Goal: Task Accomplishment & Management: Manage account settings

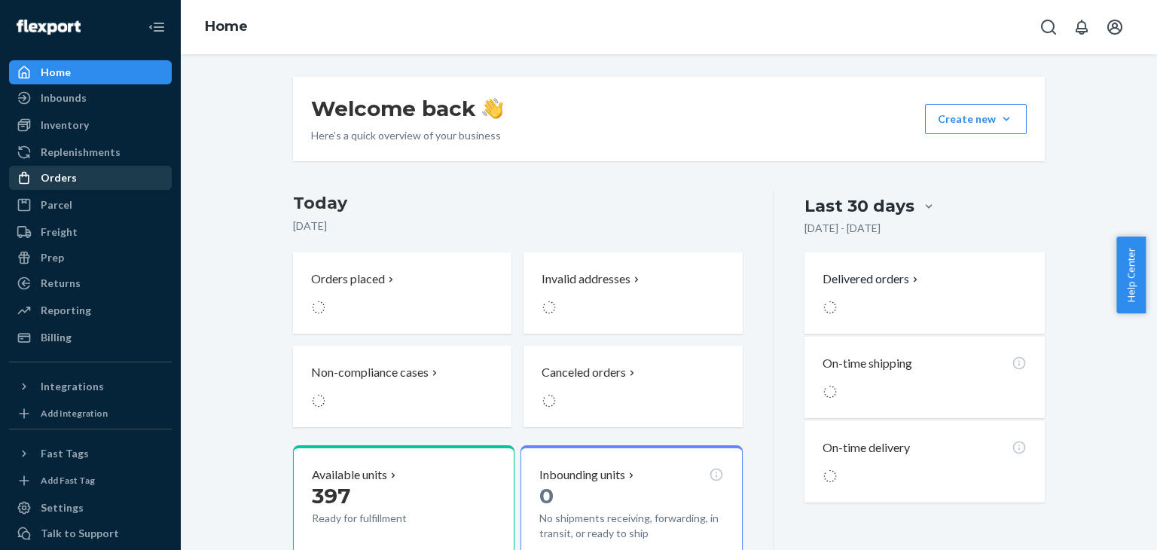
drag, startPoint x: 66, startPoint y: 179, endPoint x: 138, endPoint y: 178, distance: 72.3
click at [66, 179] on div "Orders" at bounding box center [59, 177] width 36 height 15
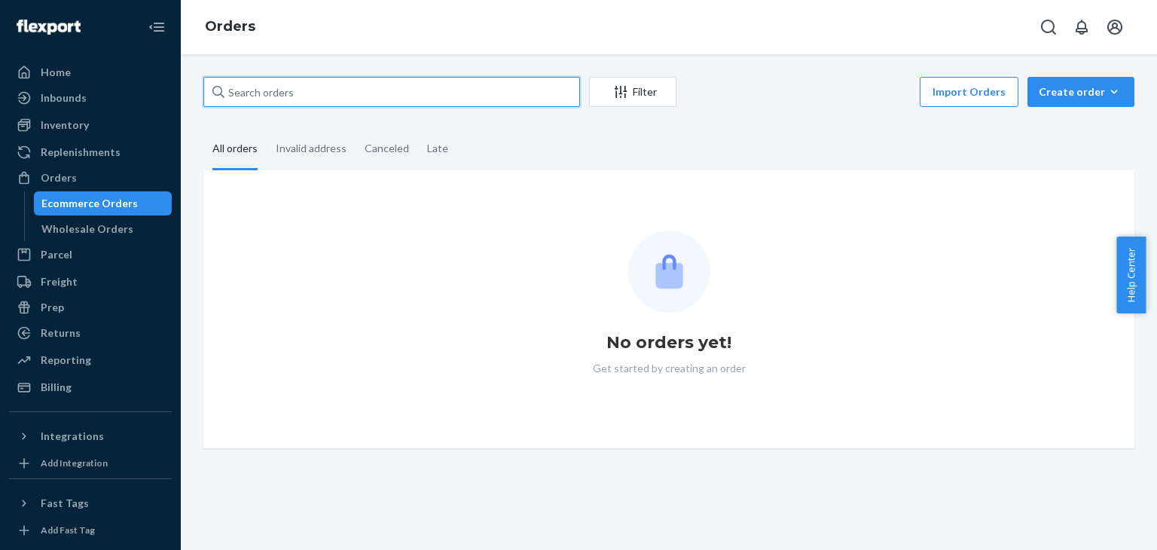
click at [296, 99] on input "text" at bounding box center [391, 92] width 377 height 30
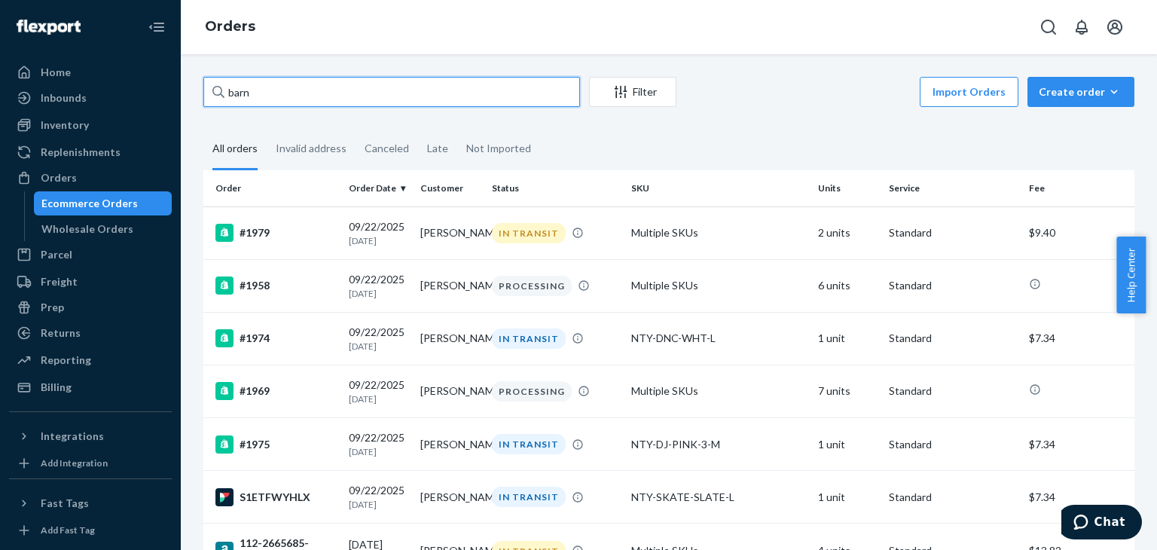
click at [372, 82] on input "barn" at bounding box center [391, 92] width 377 height 30
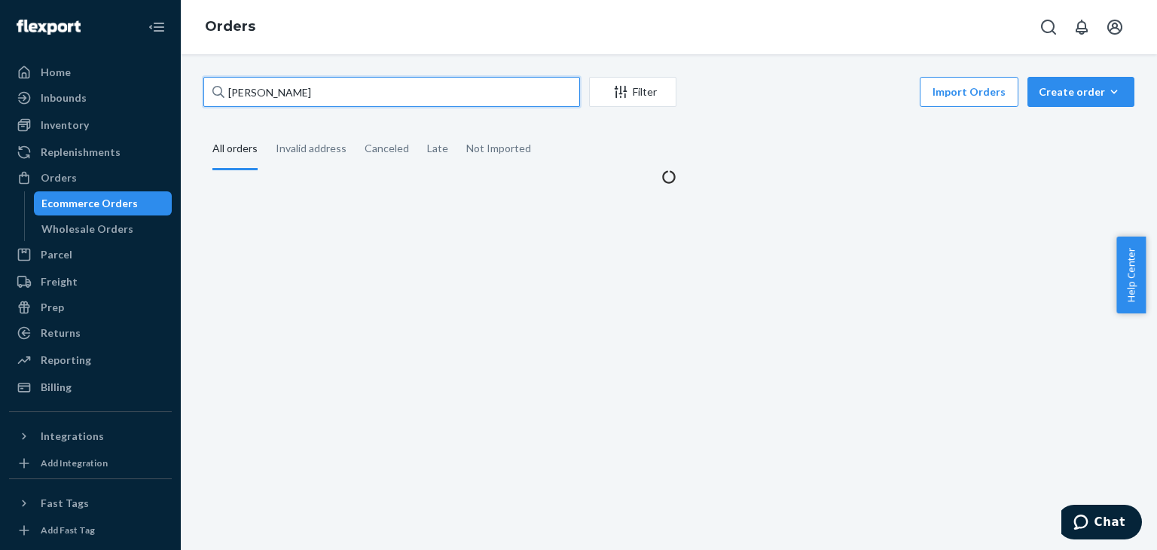
type input "barr"
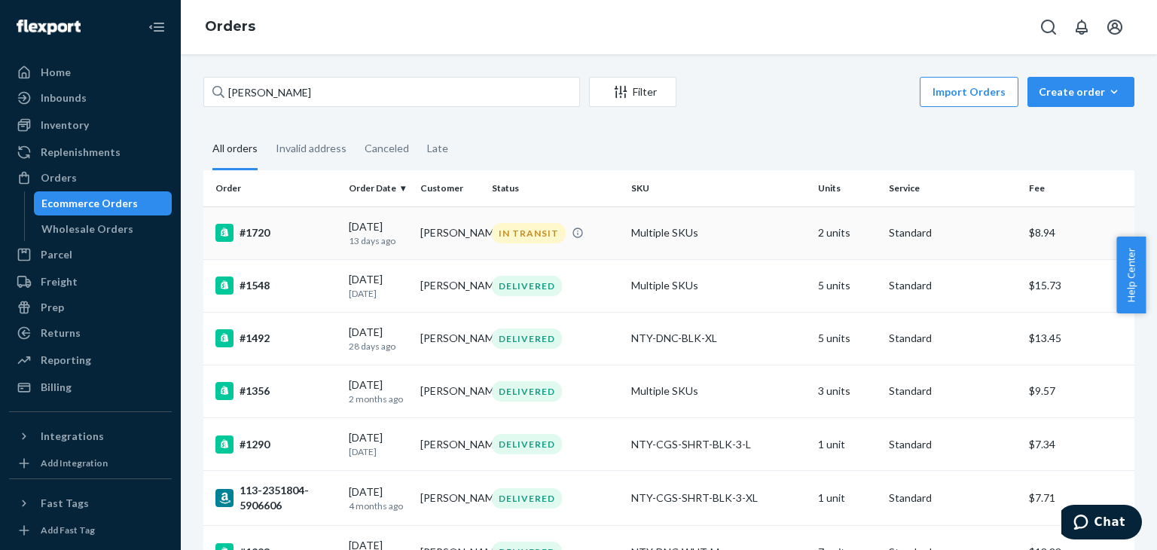
click at [365, 224] on div "09/10/2025 13 days ago" at bounding box center [379, 233] width 60 height 28
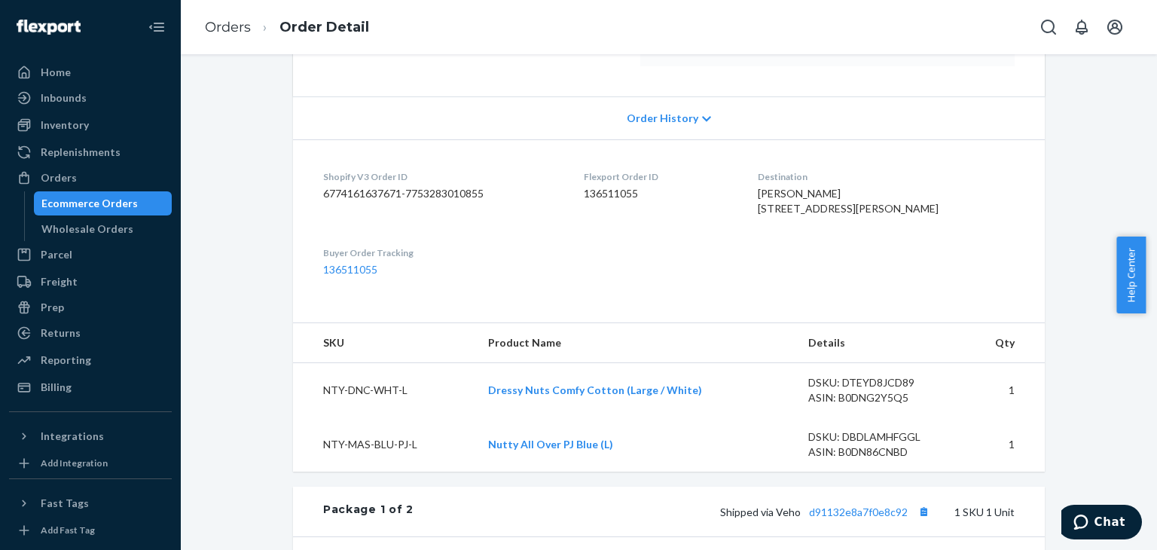
scroll to position [452, 0]
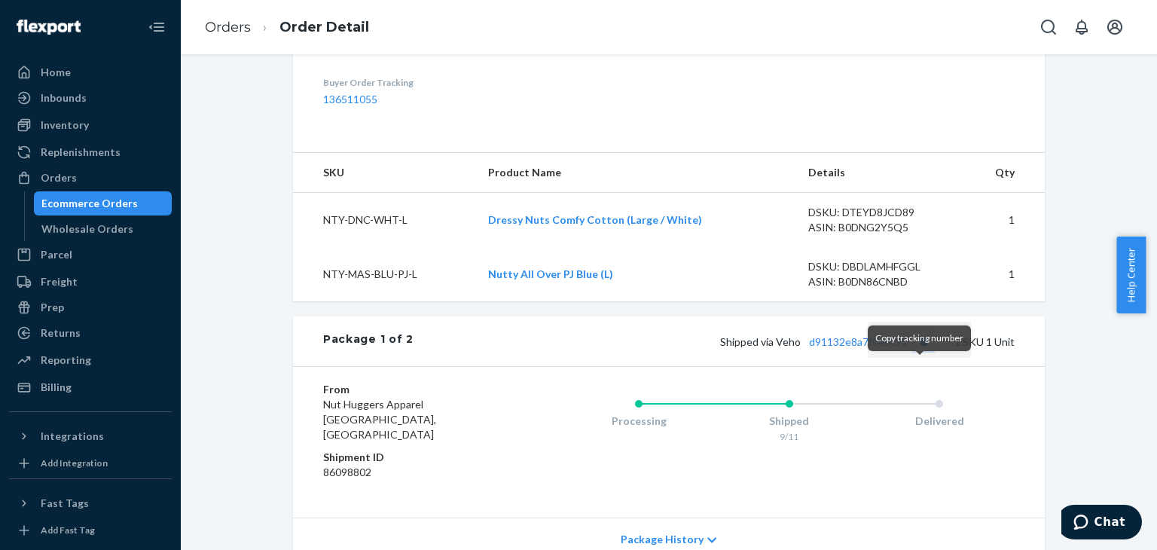
click at [919, 351] on button "Copy tracking number" at bounding box center [924, 342] width 20 height 20
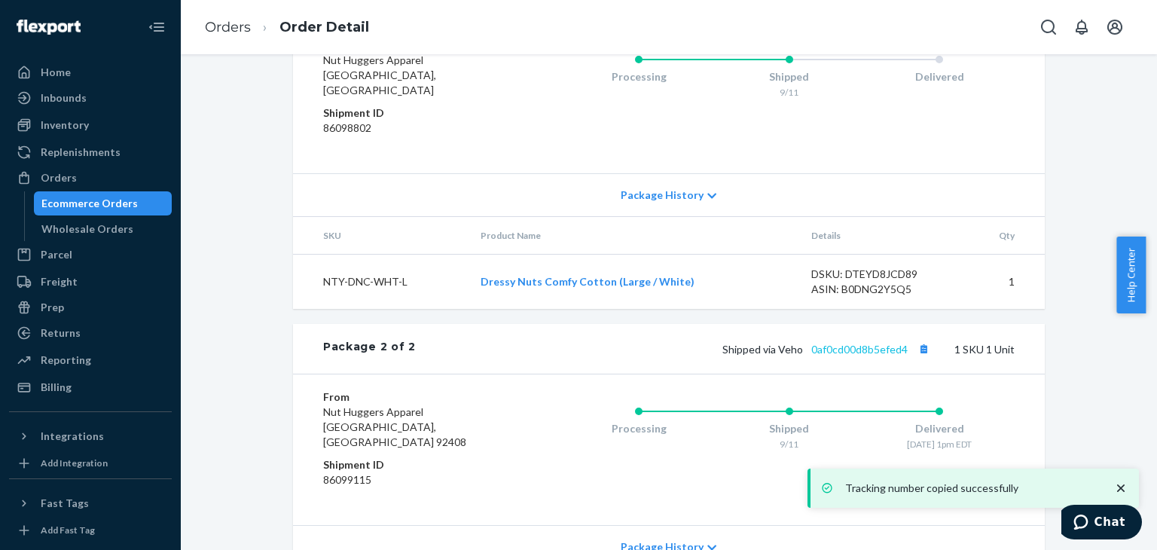
scroll to position [547, 0]
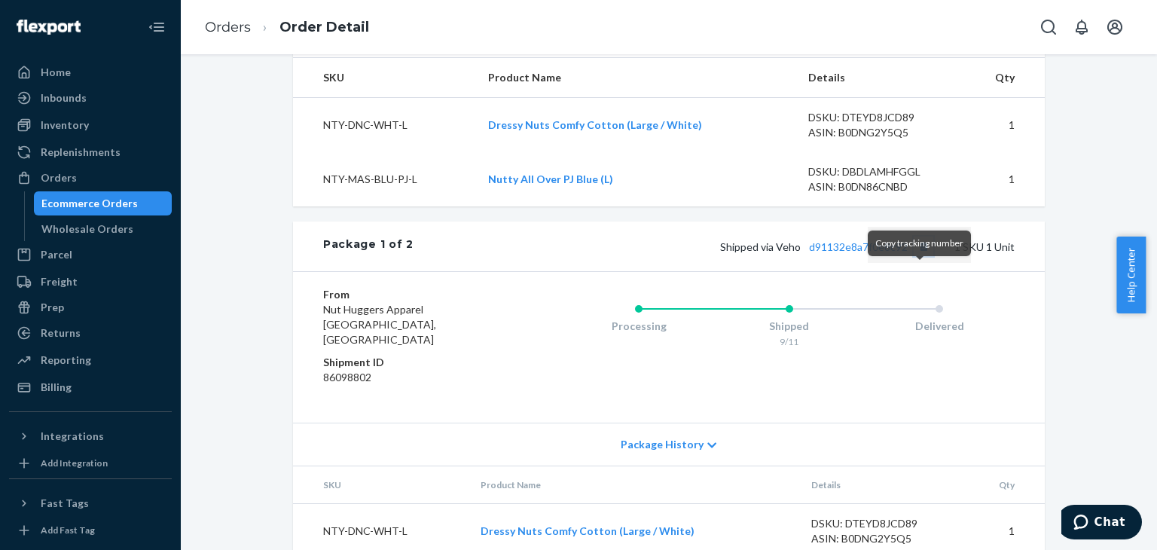
drag, startPoint x: 916, startPoint y: 276, endPoint x: 805, endPoint y: 194, distance: 138.1
click at [916, 256] on button "Copy tracking number" at bounding box center [924, 247] width 20 height 20
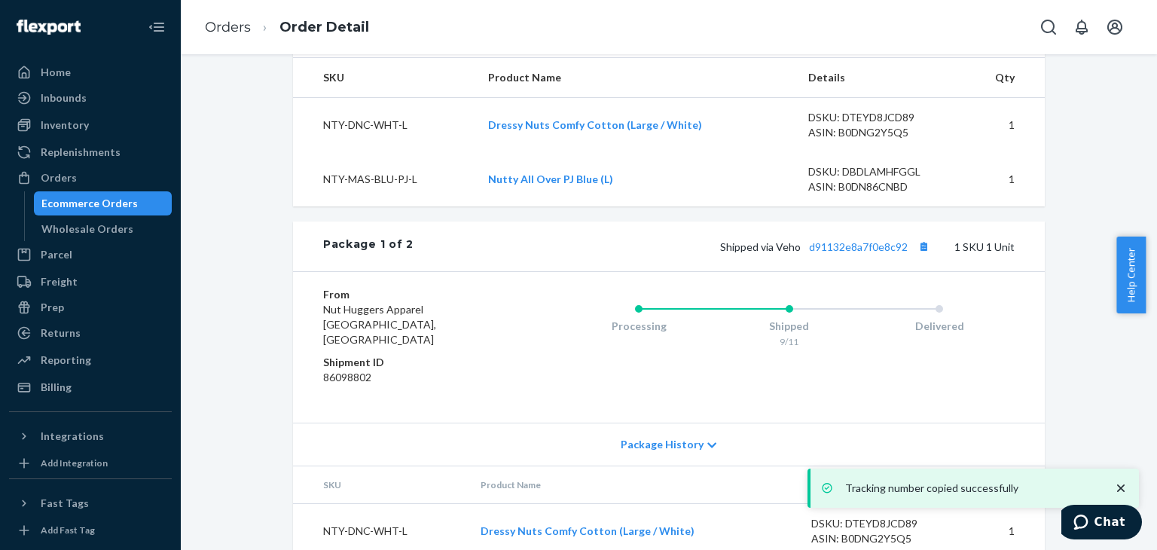
drag, startPoint x: 81, startPoint y: 202, endPoint x: 231, endPoint y: 203, distance: 150.0
click at [81, 202] on div "Ecommerce Orders" at bounding box center [89, 203] width 96 height 15
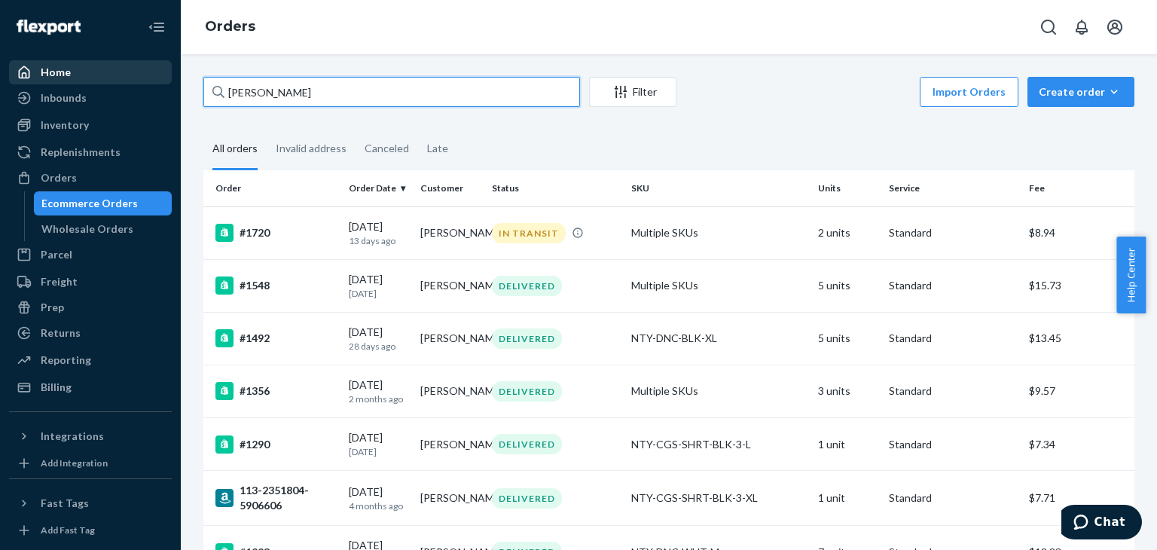
drag, startPoint x: 255, startPoint y: 94, endPoint x: 109, endPoint y: 81, distance: 146.8
click at [109, 81] on div "Home Inbounds Shipping Plans Problems Inventory Products Replenishments Orders …" at bounding box center [578, 275] width 1157 height 550
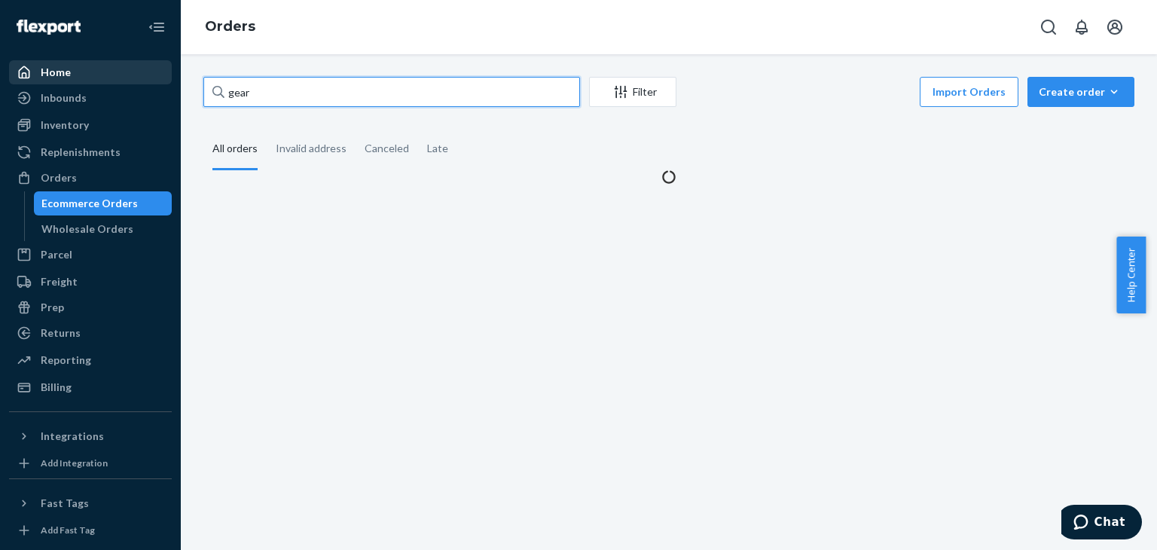
type input "gear"
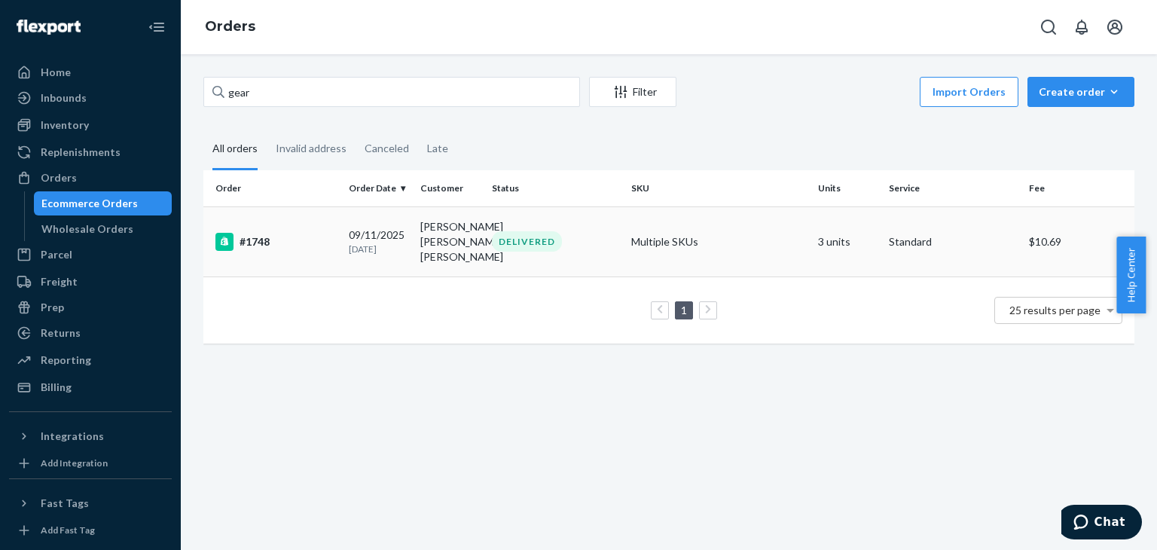
click at [250, 233] on div "#1748" at bounding box center [276, 242] width 121 height 18
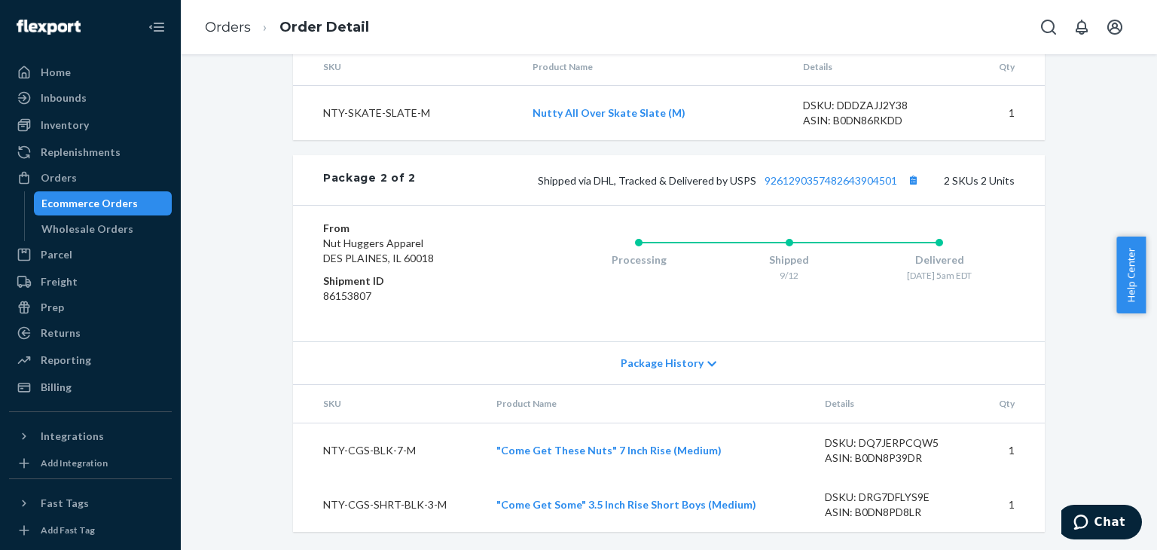
scroll to position [505, 0]
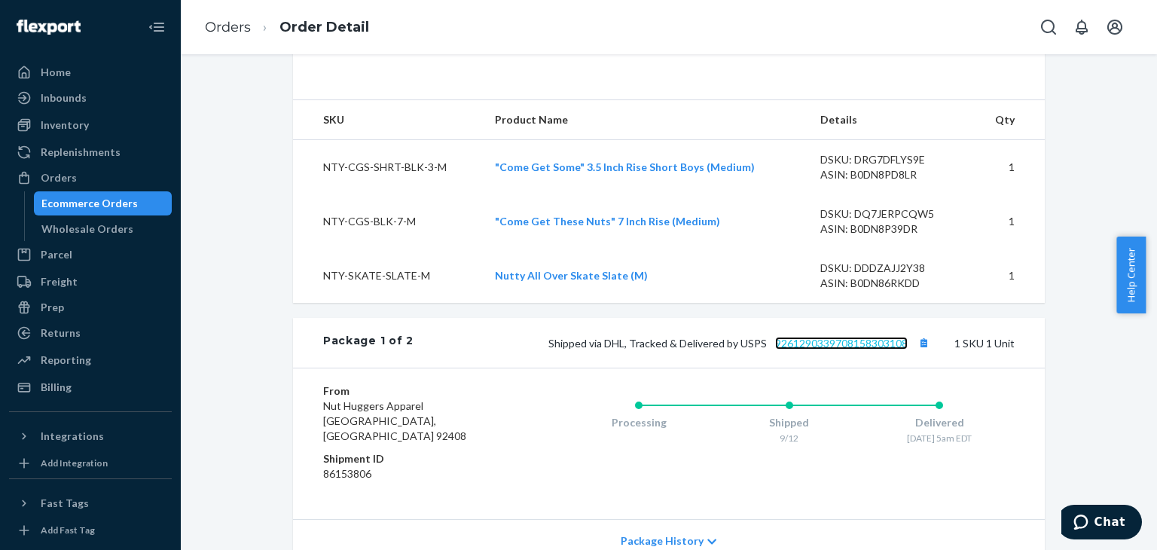
click at [870, 350] on link "9261290339708158303108" at bounding box center [841, 343] width 133 height 13
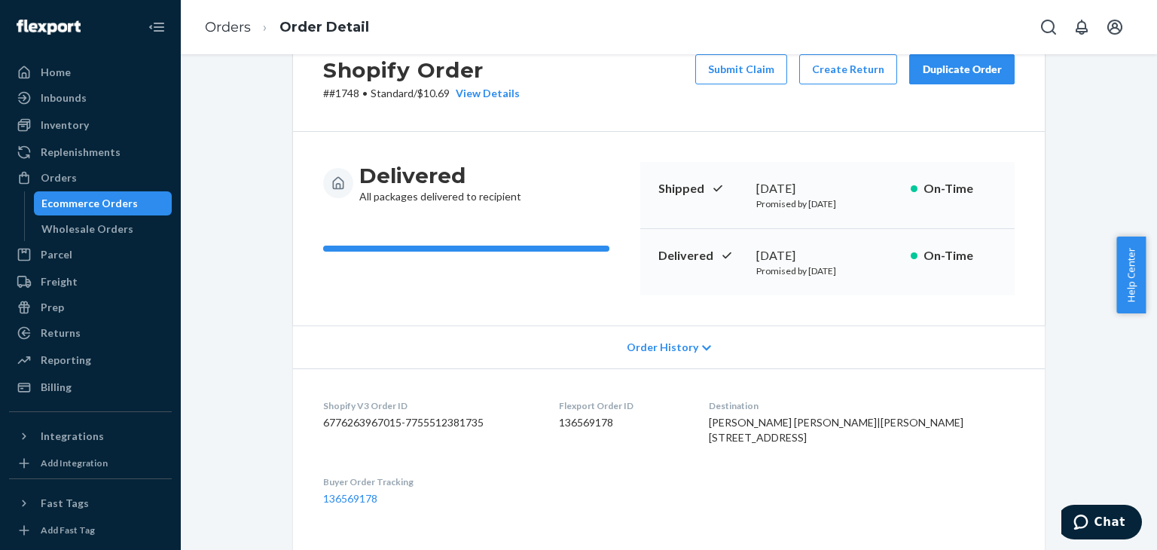
scroll to position [0, 0]
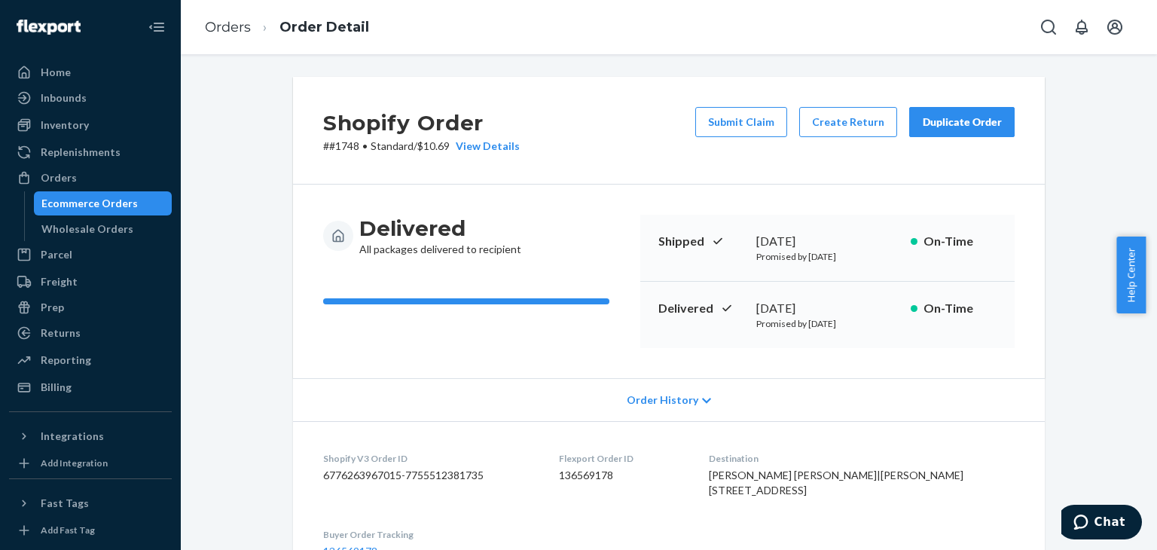
click at [965, 113] on button "Duplicate Order" at bounding box center [963, 122] width 106 height 30
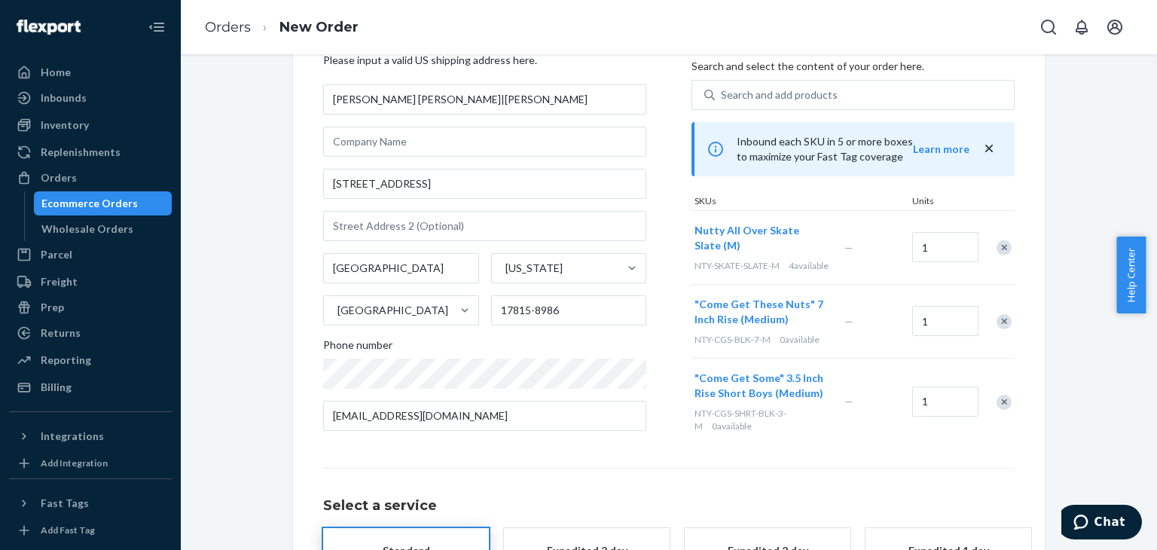
scroll to position [75, 0]
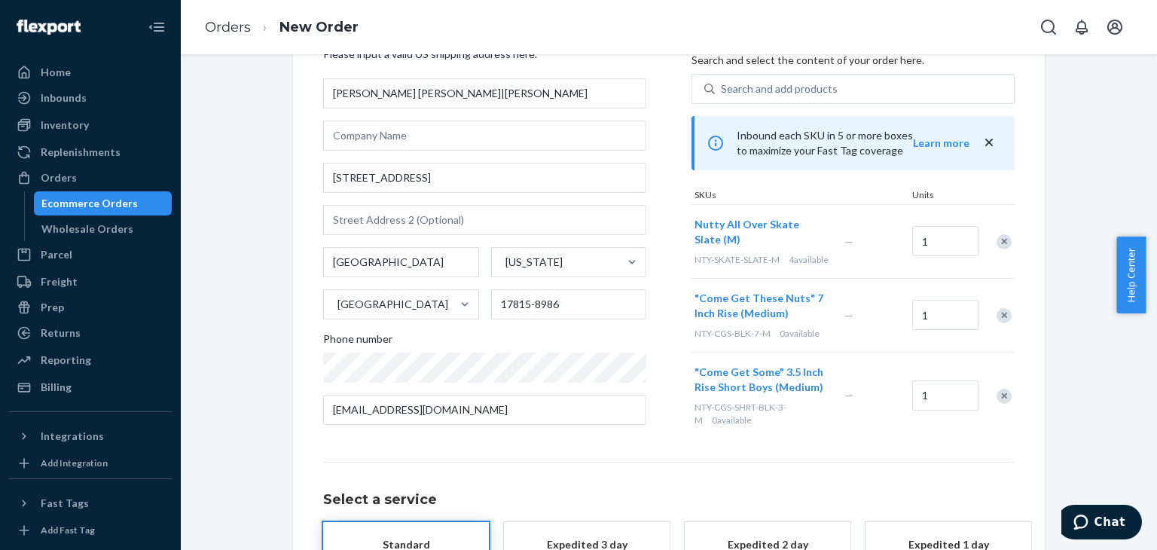
click at [1001, 323] on div "Remove Item" at bounding box center [1004, 315] width 15 height 15
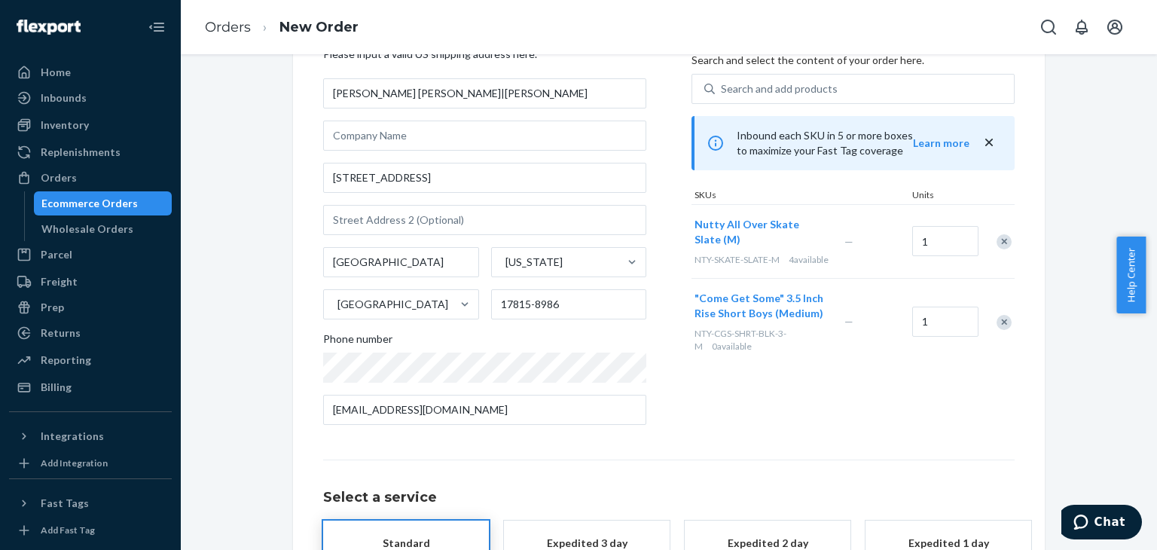
click at [1001, 326] on div at bounding box center [996, 322] width 38 height 40
click at [997, 330] on div "Remove Item" at bounding box center [1004, 322] width 15 height 15
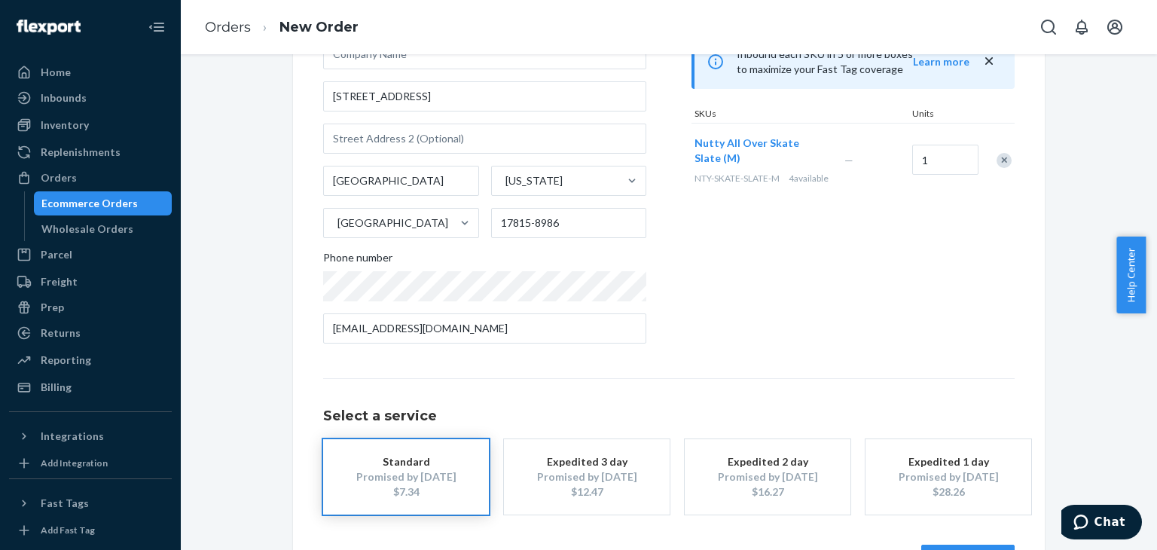
scroll to position [211, 0]
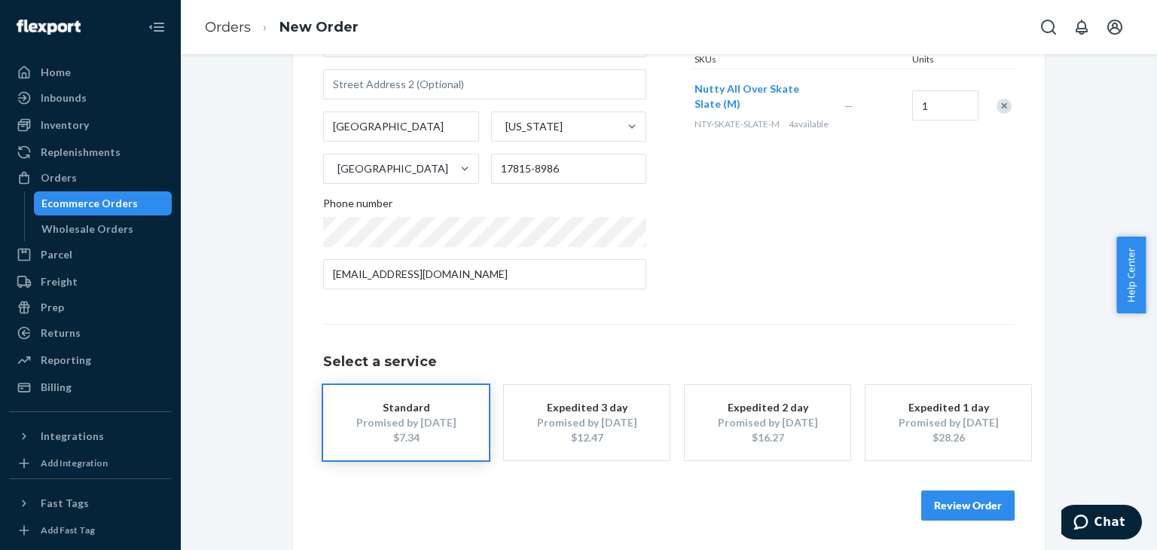
click at [968, 501] on button "Review Order" at bounding box center [968, 506] width 93 height 30
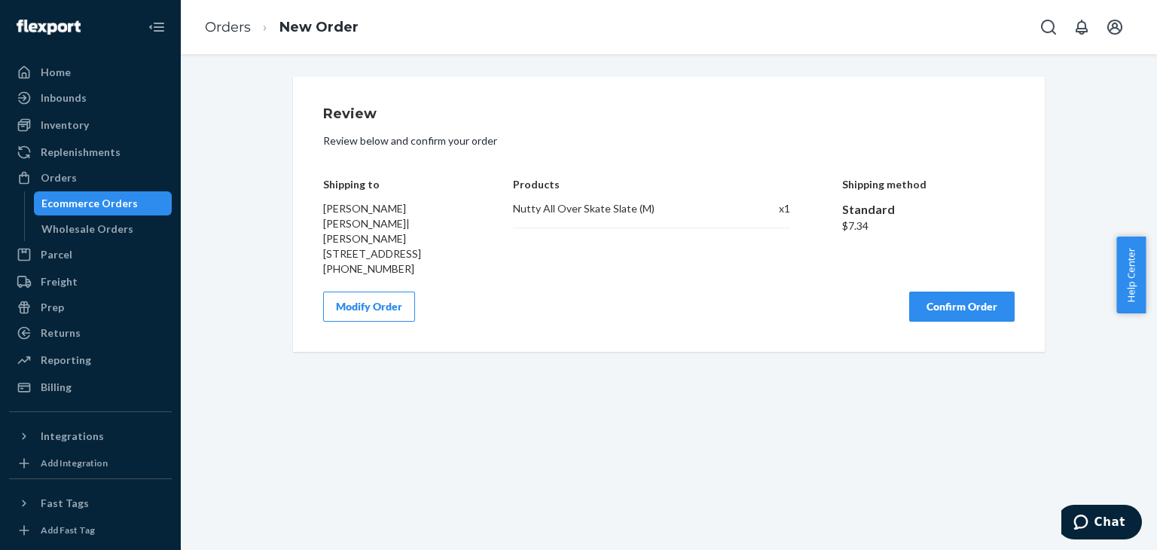
scroll to position [0, 0]
click at [959, 293] on button "Confirm Order" at bounding box center [963, 307] width 106 height 30
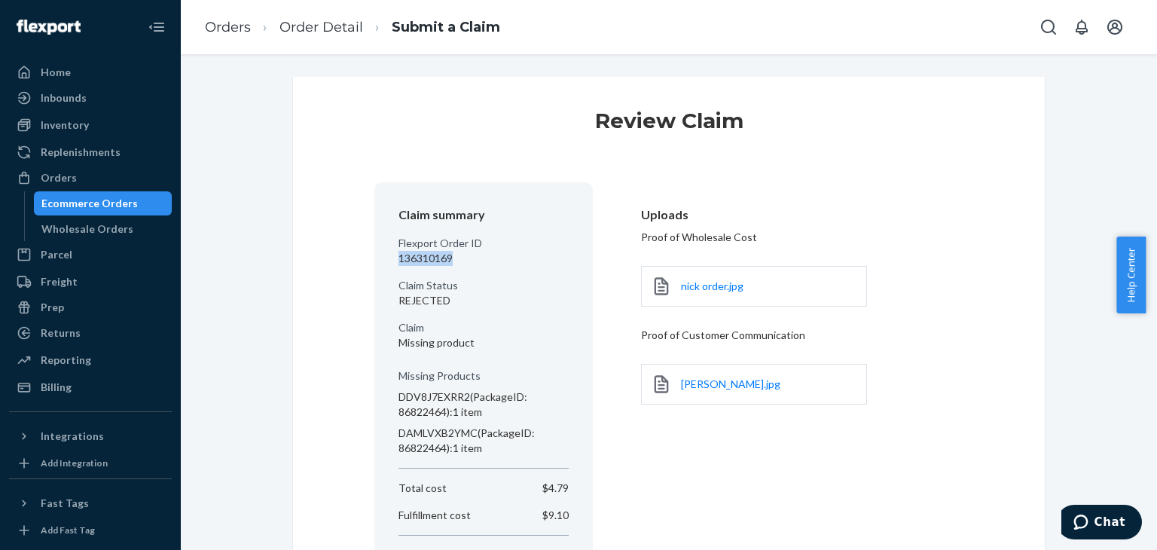
drag, startPoint x: 449, startPoint y: 255, endPoint x: 393, endPoint y: 258, distance: 55.9
click at [399, 258] on p "136310169" at bounding box center [484, 258] width 170 height 15
copy p "136310169"
